Goal: Transaction & Acquisition: Purchase product/service

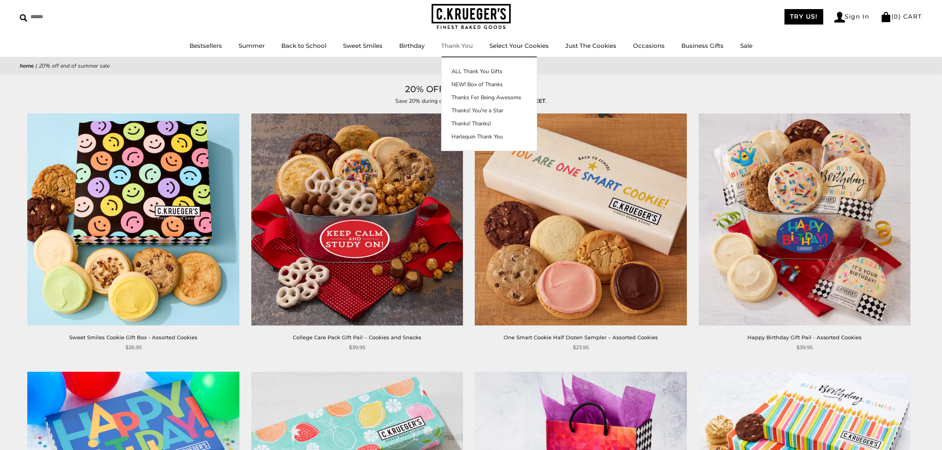
click at [468, 13] on img at bounding box center [471, 17] width 79 height 26
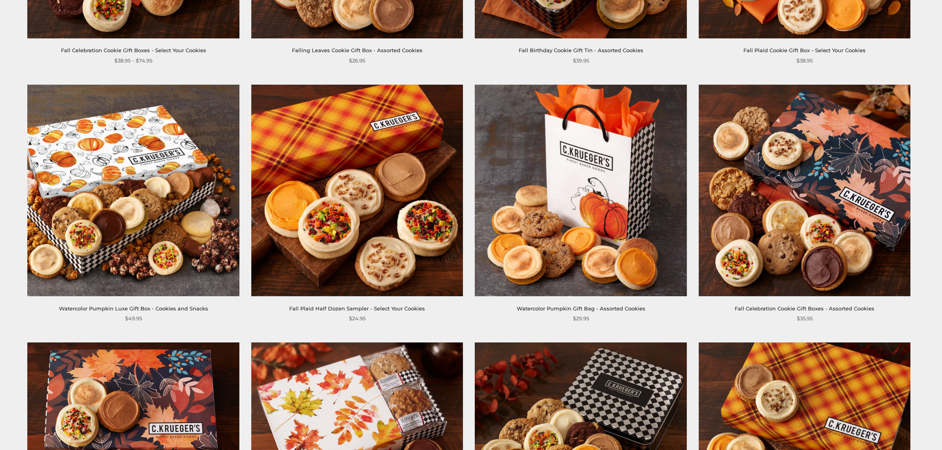
scroll to position [594, 0]
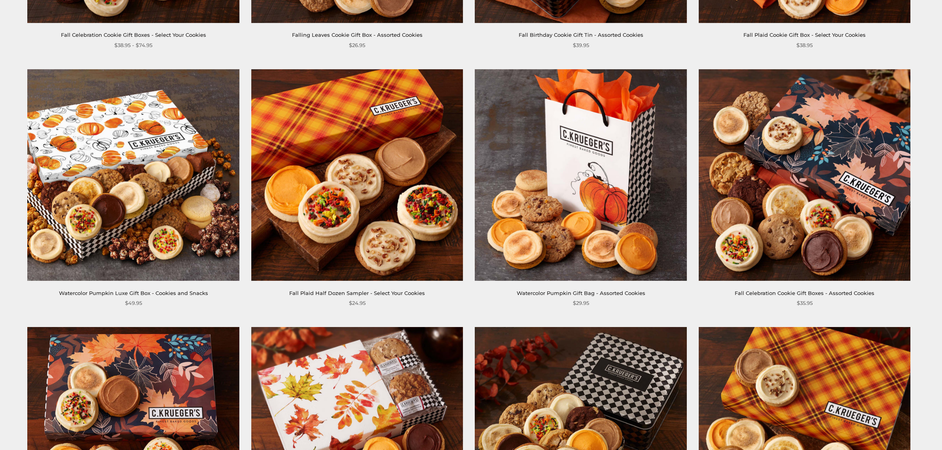
click at [824, 163] on img at bounding box center [805, 175] width 212 height 212
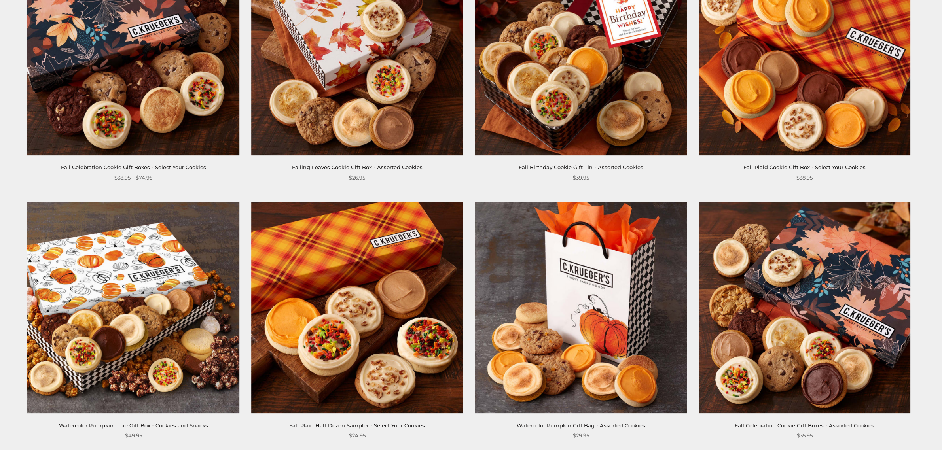
scroll to position [461, 0]
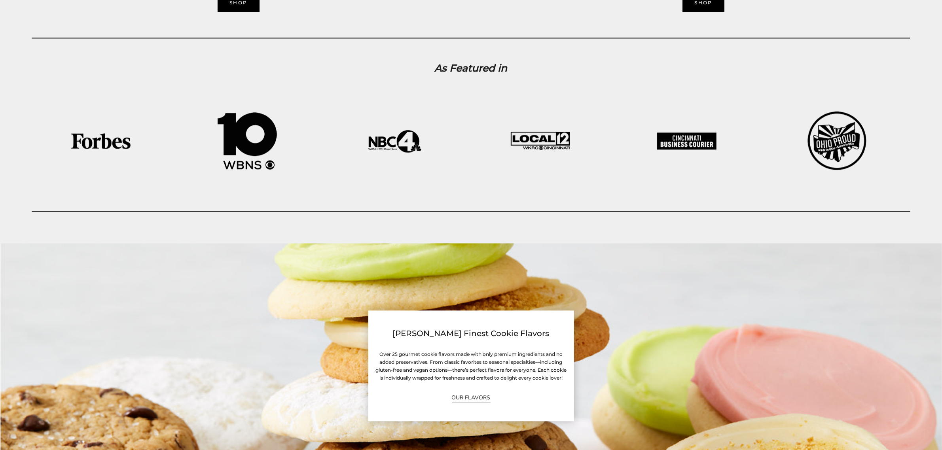
scroll to position [2506, 0]
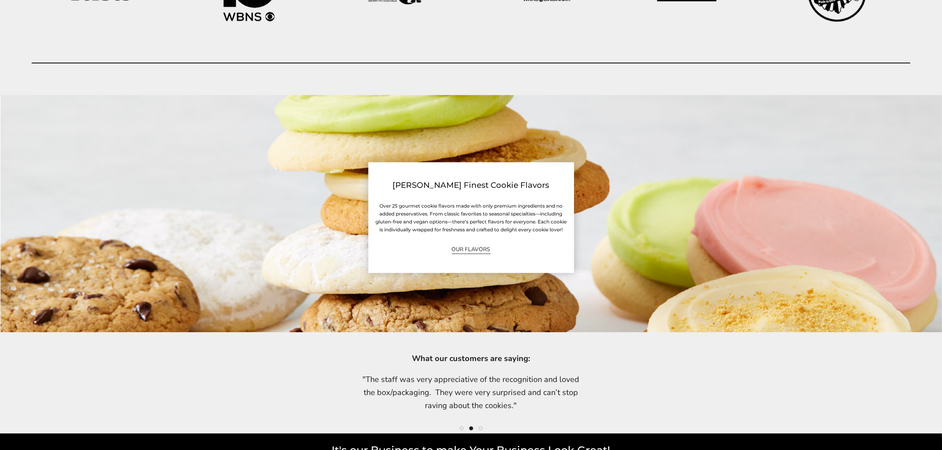
click at [466, 245] on link "OUR FLAVORS" at bounding box center [471, 249] width 39 height 9
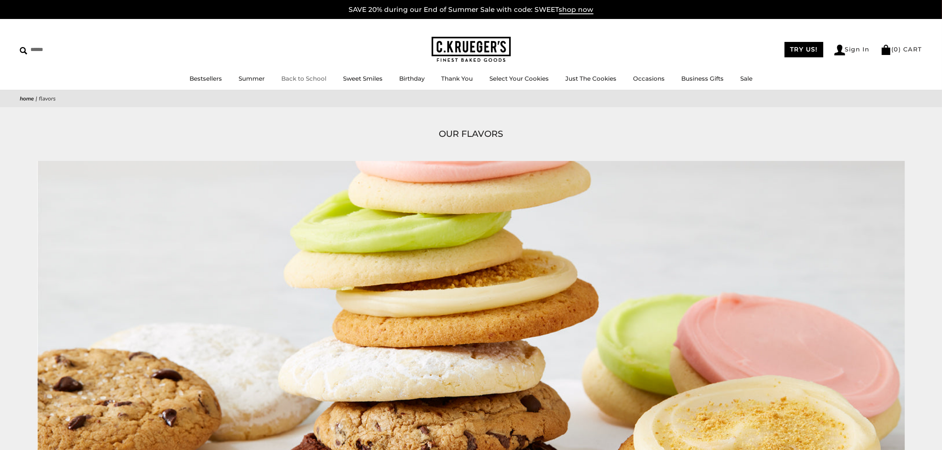
click at [303, 78] on link "Back to School" at bounding box center [303, 79] width 45 height 8
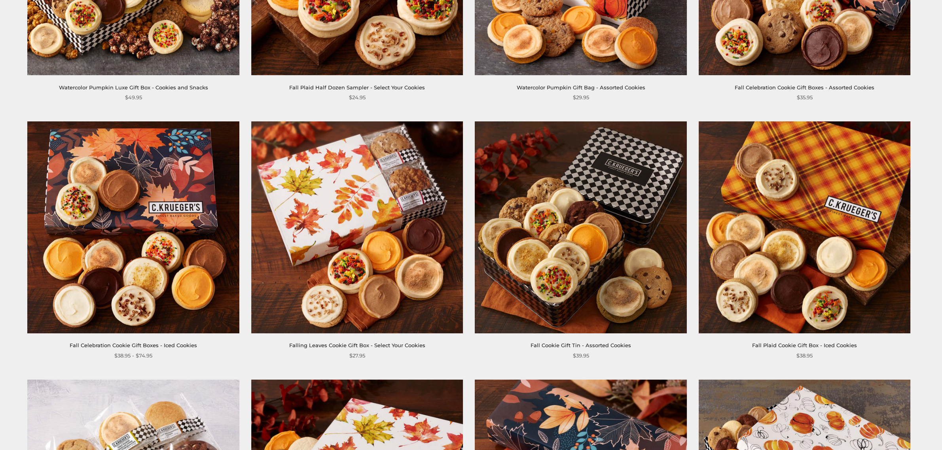
scroll to position [792, 0]
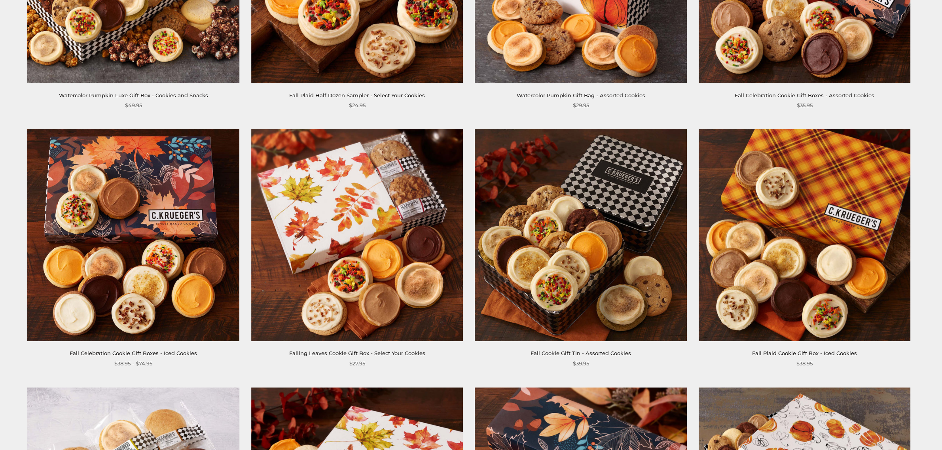
click at [151, 191] on img at bounding box center [134, 236] width 212 height 212
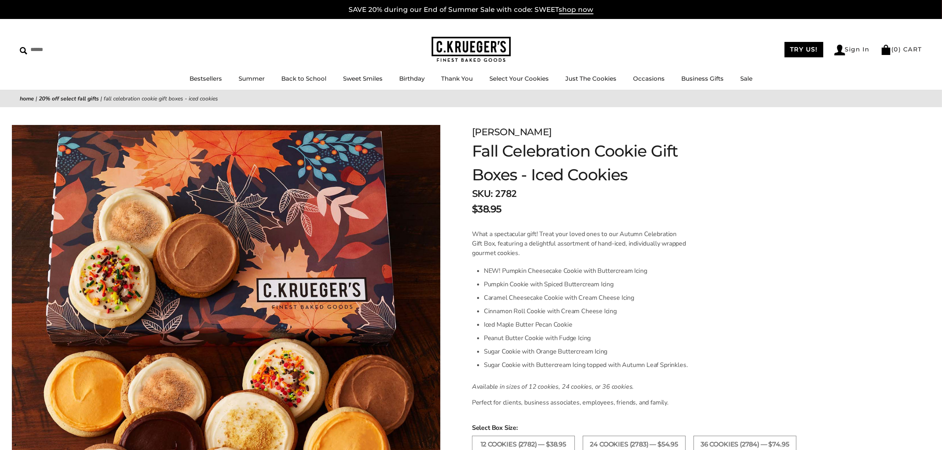
scroll to position [66, 0]
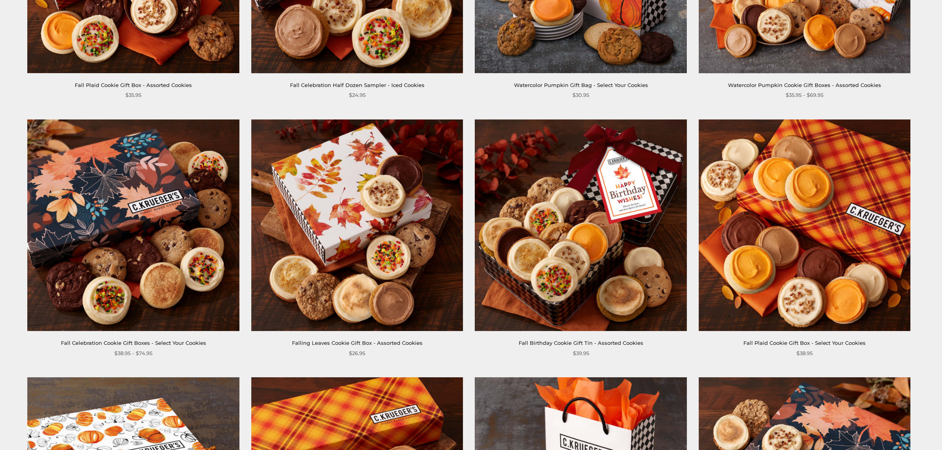
scroll to position [297, 0]
